Goal: Task Accomplishment & Management: Manage account settings

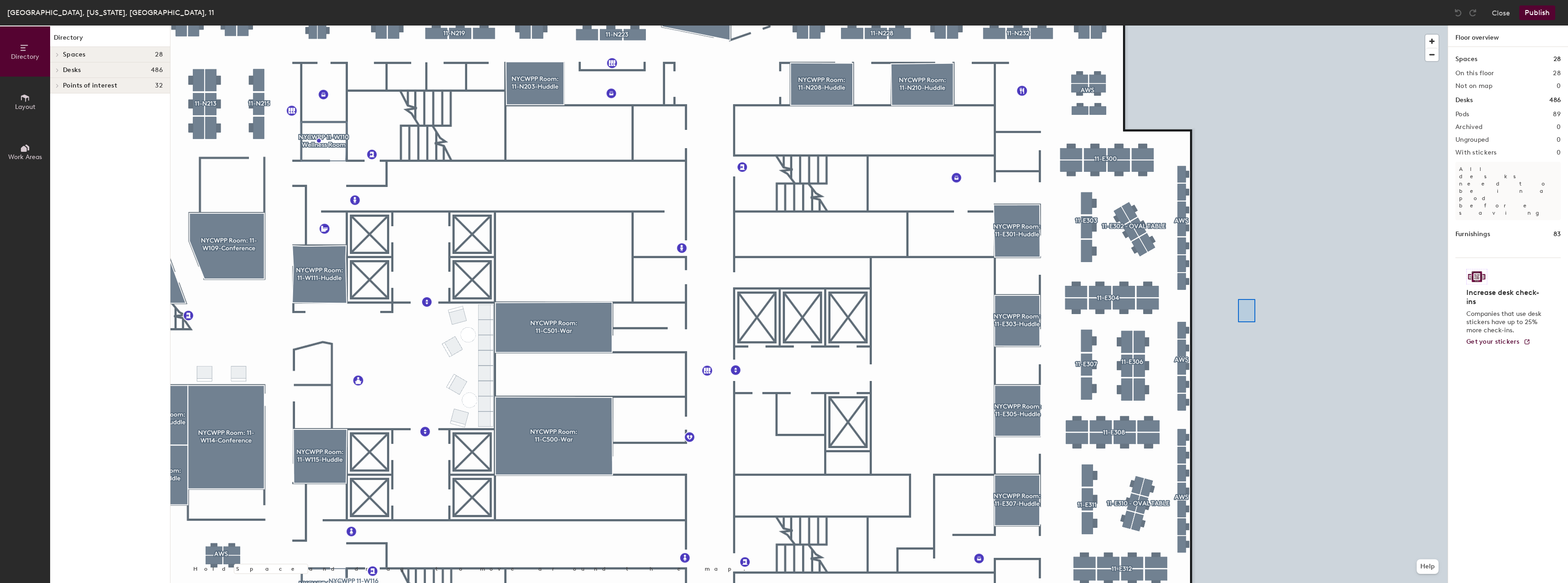
click at [1238, 26] on div at bounding box center [809, 26] width 1277 height 0
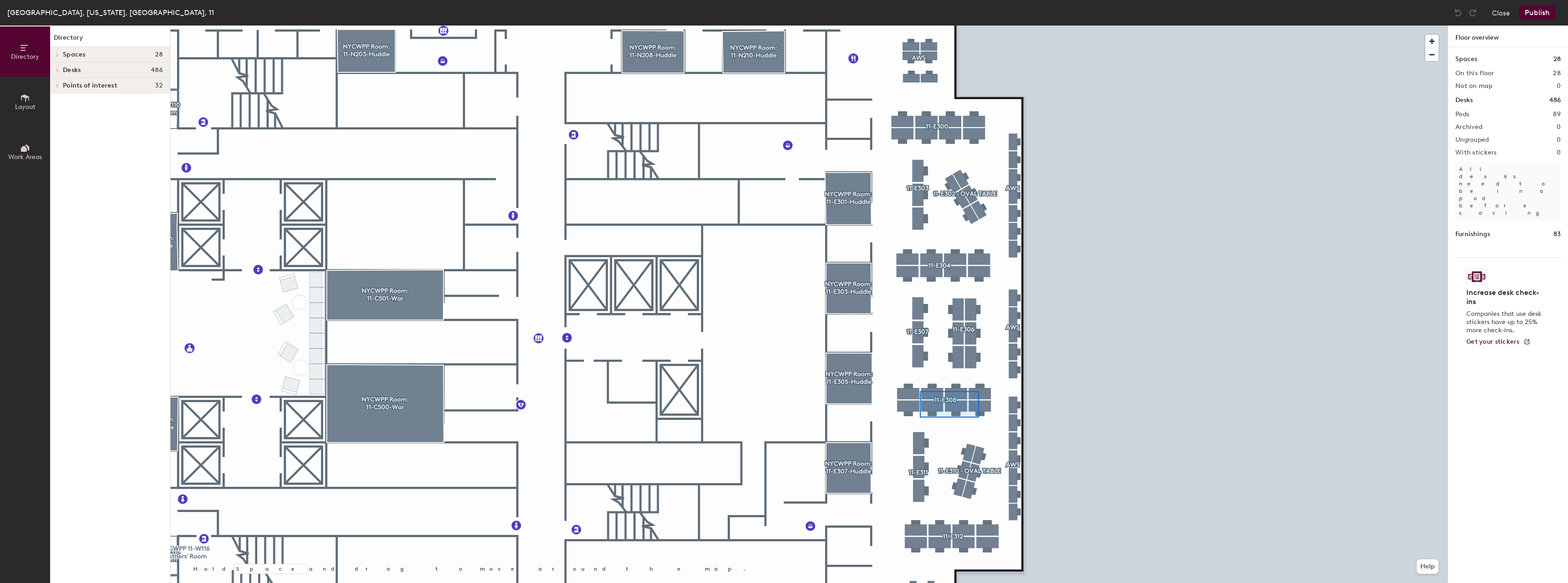
click at [920, 26] on div at bounding box center [809, 26] width 1277 height 0
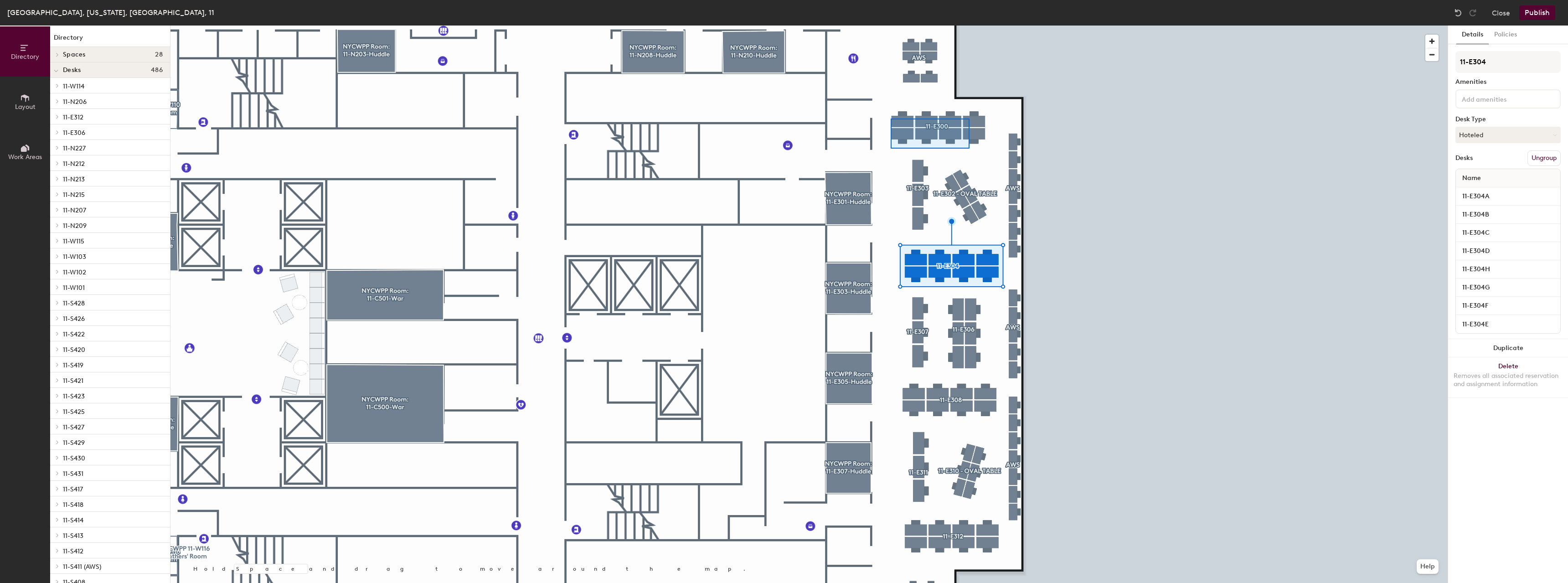
click at [890, 26] on div at bounding box center [809, 26] width 1277 height 0
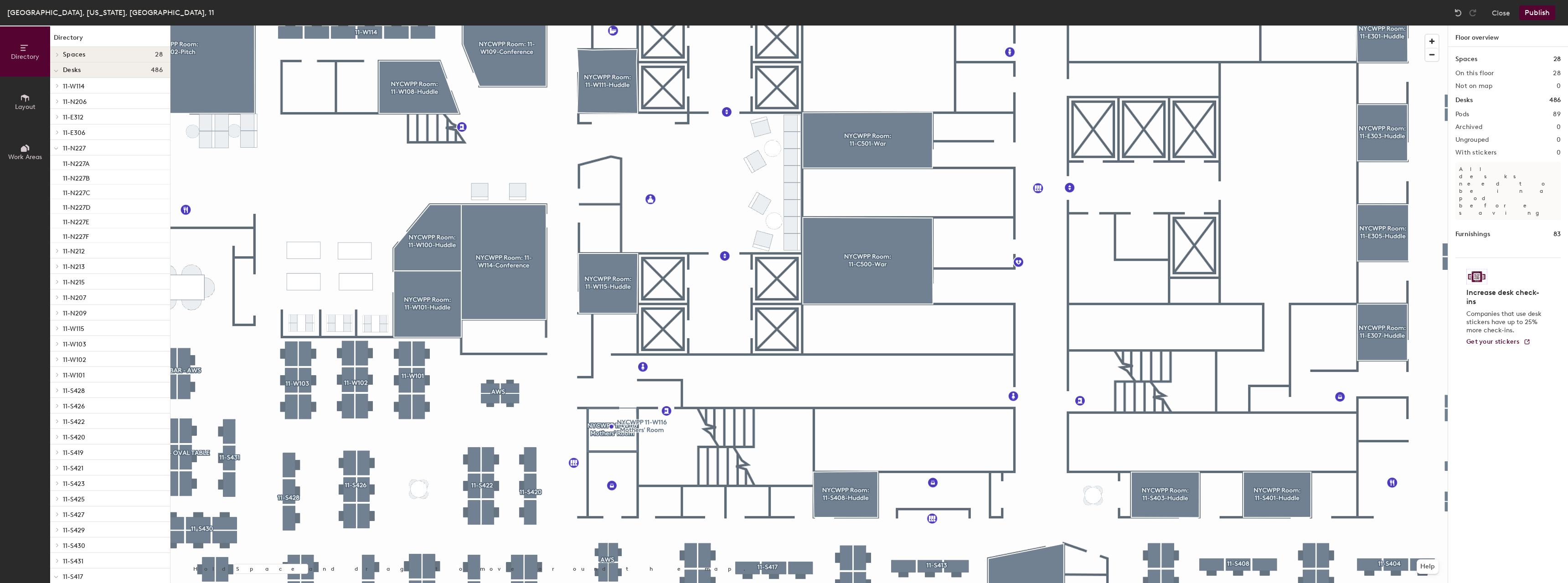
click at [1529, 19] on button "Publish" at bounding box center [1537, 13] width 36 height 14
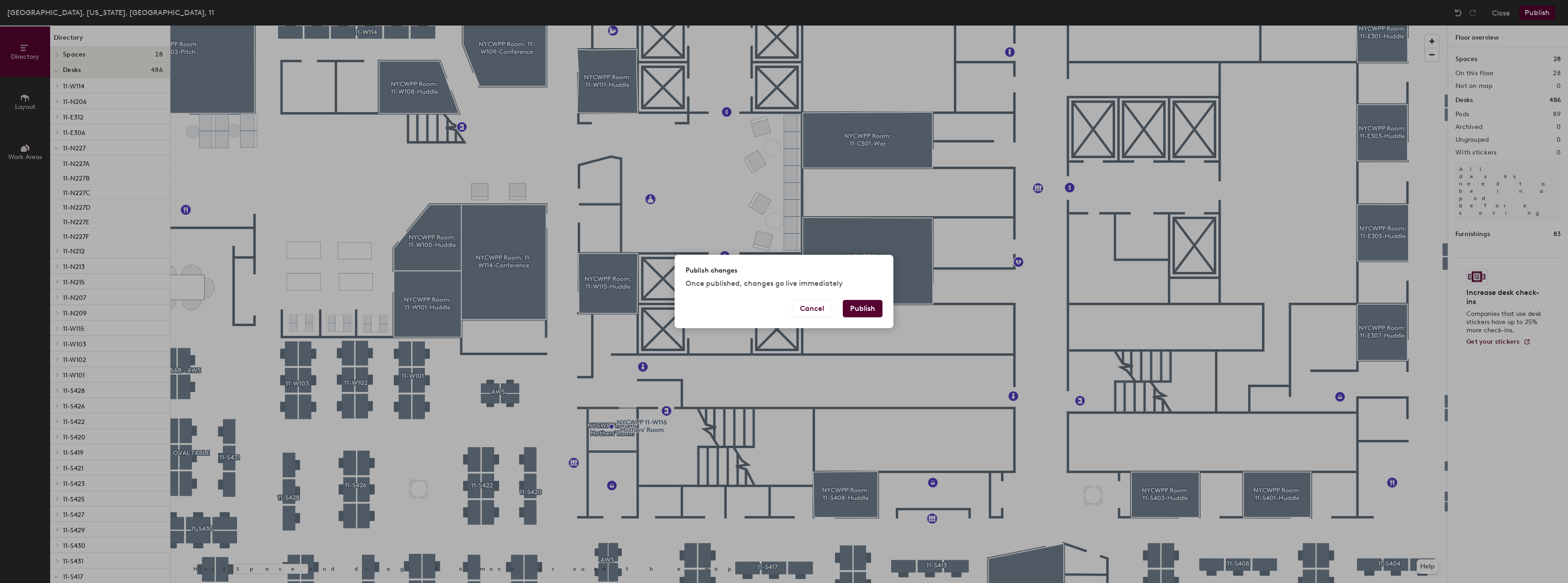
click at [870, 309] on button "Publish" at bounding box center [862, 309] width 39 height 17
